Goal: Information Seeking & Learning: Learn about a topic

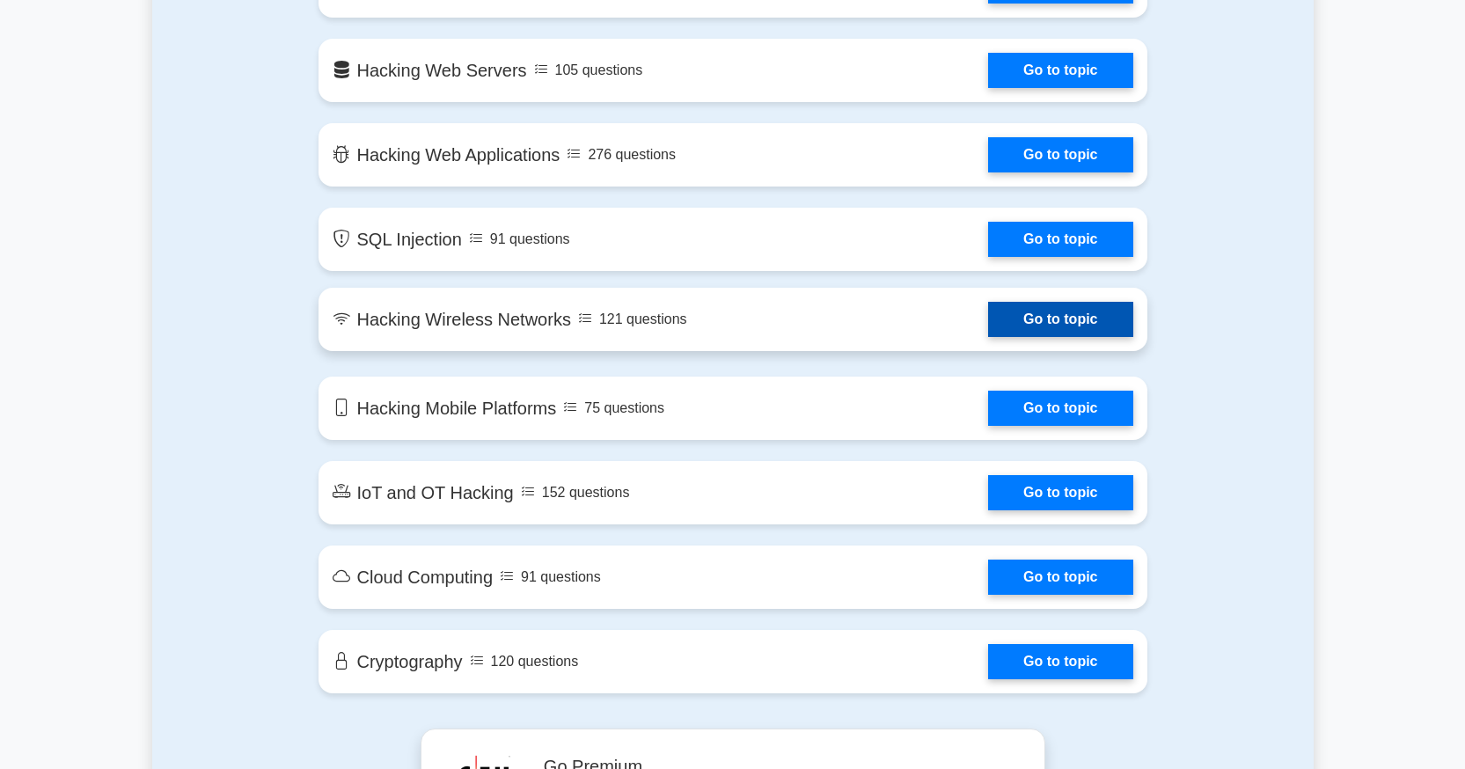
click at [988, 313] on link "Go to topic" at bounding box center [1060, 319] width 144 height 35
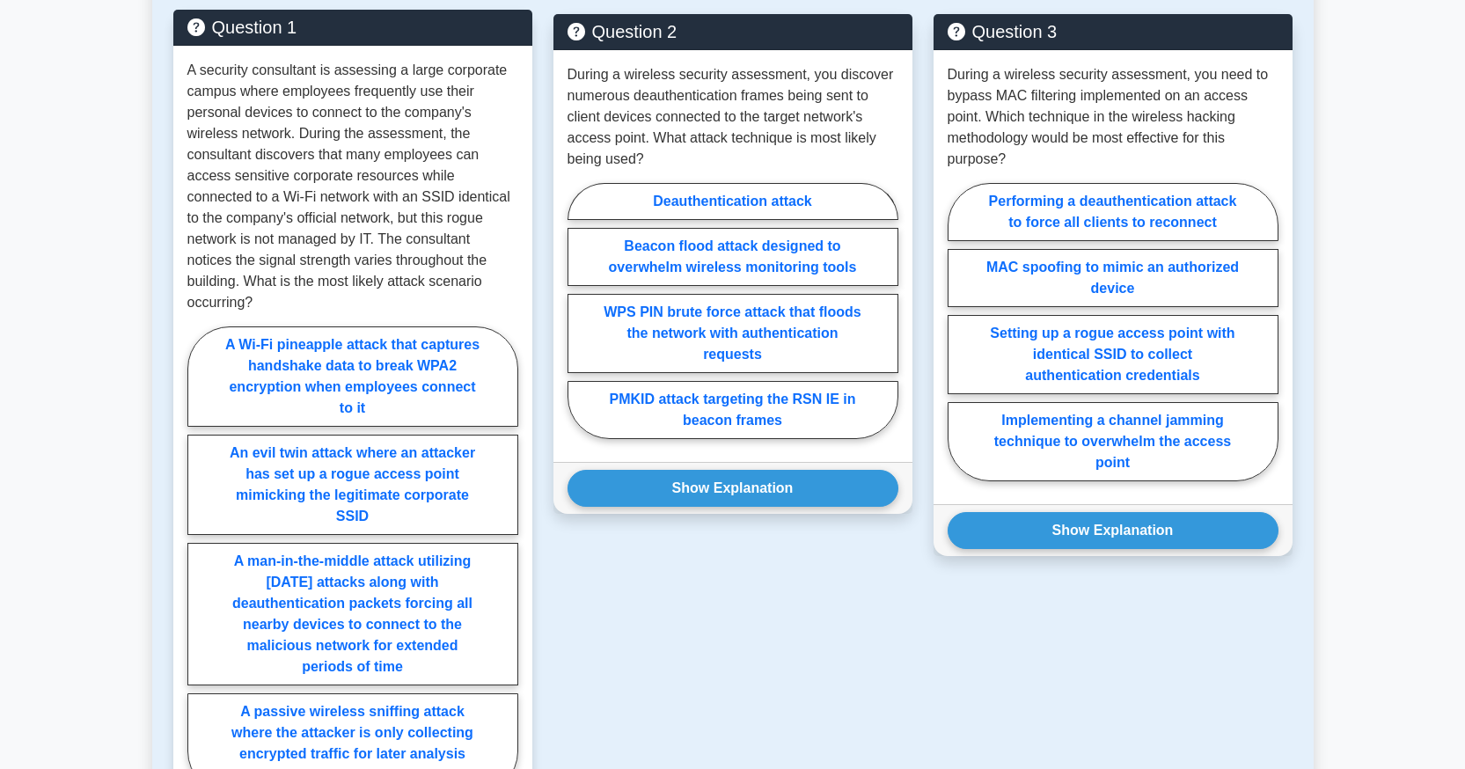
scroll to position [893, 0]
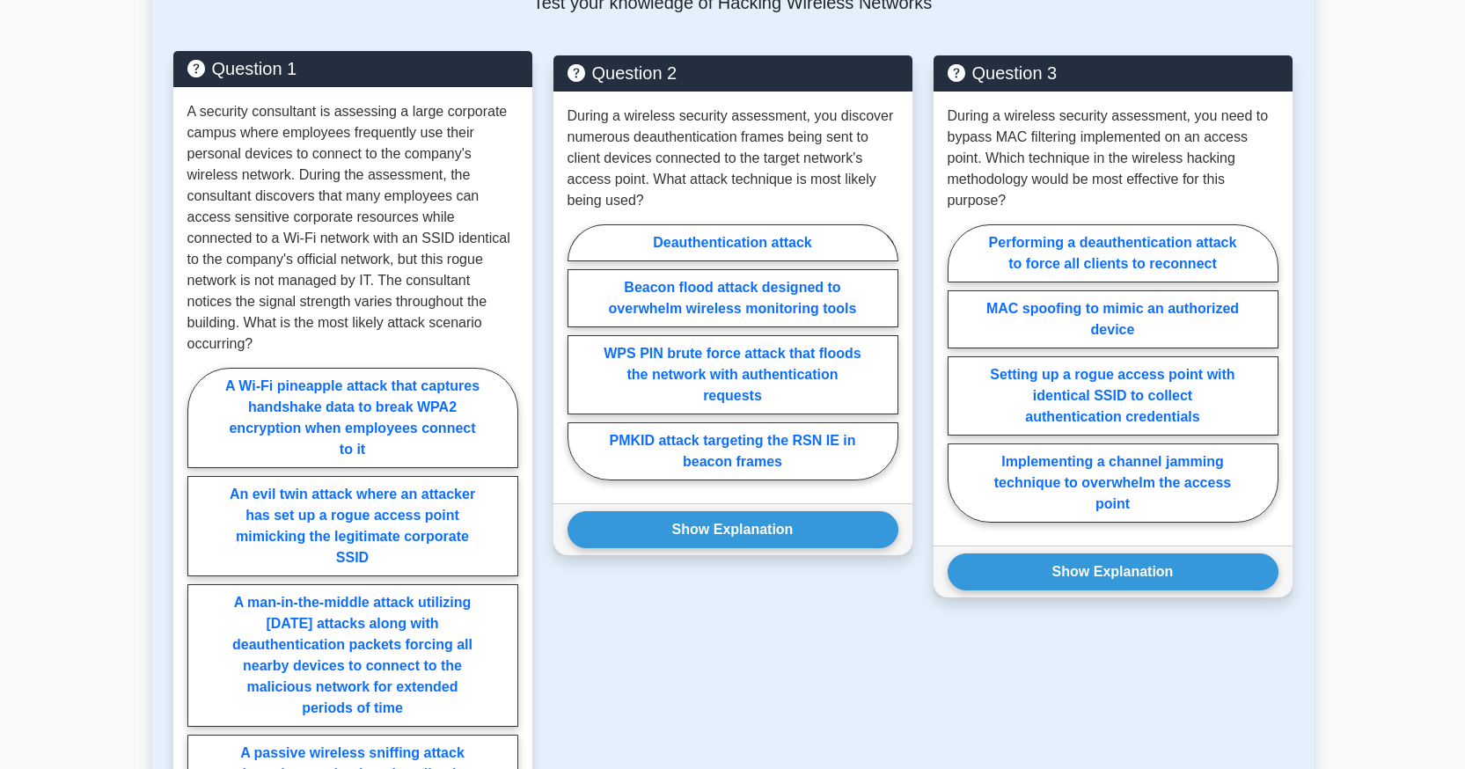
click at [229, 85] on div "Question 1" at bounding box center [352, 69] width 359 height 36
click at [231, 70] on h5 "Question 1" at bounding box center [352, 68] width 331 height 21
click at [309, 155] on p "A security consultant is assessing a large corporate campus where employees fre…" at bounding box center [352, 227] width 331 height 253
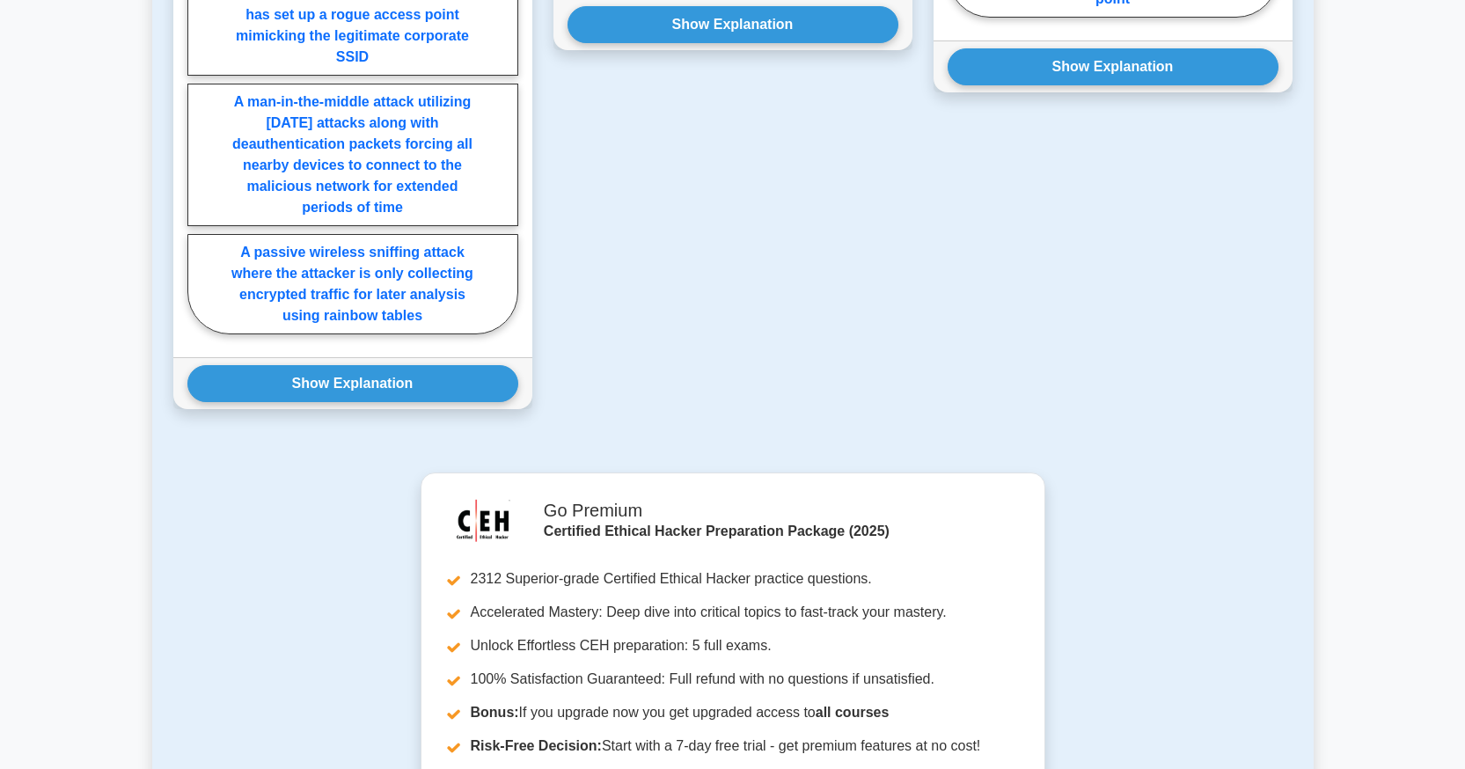
scroll to position [1210, 0]
